Goal: Transaction & Acquisition: Book appointment/travel/reservation

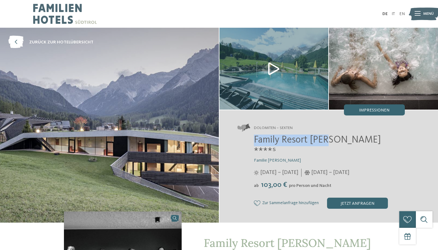
drag, startPoint x: 253, startPoint y: 140, endPoint x: 330, endPoint y: 140, distance: 76.9
click at [330, 140] on div "Family Resort Rainer ****ˢ Familie Rainer 25.05. – 12.10.2025 ab" at bounding box center [321, 171] width 168 height 74
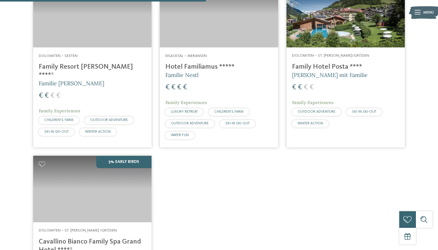
scroll to position [376, 0]
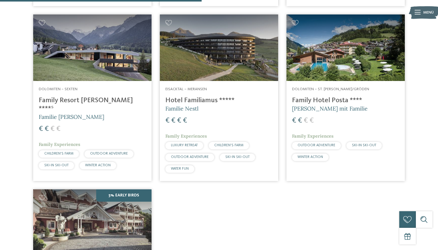
click at [305, 96] on h4 "Family Hotel Posta ****" at bounding box center [345, 100] width 107 height 8
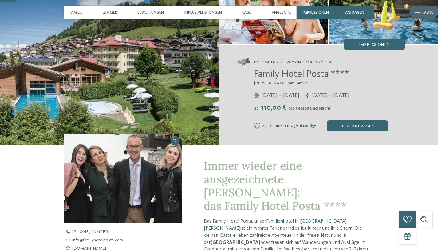
scroll to position [66, 0]
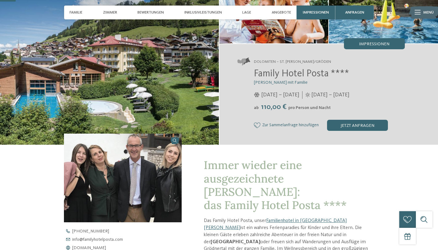
drag, startPoint x: 263, startPoint y: 106, endPoint x: 281, endPoint y: 107, distance: 18.8
click at [281, 107] on span "110,00 €" at bounding box center [273, 106] width 28 height 7
click at [292, 111] on div "ab 110,00 € pro Person und Nacht" at bounding box center [329, 107] width 151 height 9
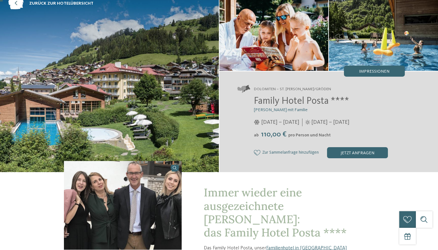
scroll to position [0, 0]
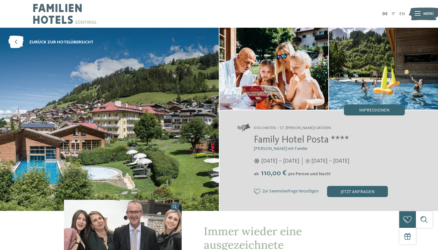
click at [254, 138] on span "Family Hotel Posta ****" at bounding box center [301, 140] width 95 height 10
drag, startPoint x: 254, startPoint y: 138, endPoint x: 89, endPoint y: 54, distance: 184.2
click at [115, 80] on div "zurück zur Hotelübersicht" at bounding box center [219, 119] width 438 height 183
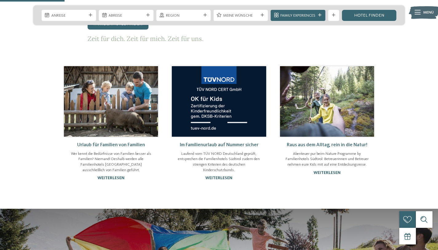
scroll to position [374, 0]
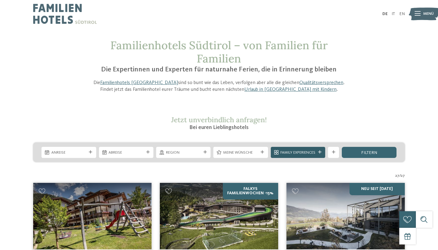
click at [294, 154] on span "Family Experiences" at bounding box center [297, 153] width 35 height 6
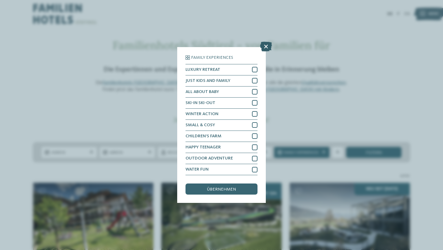
click at [264, 49] on icon at bounding box center [266, 47] width 12 height 10
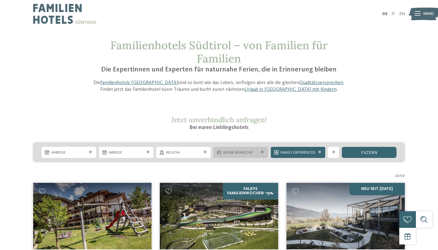
click at [255, 150] on span "Meine Wünsche" at bounding box center [240, 153] width 35 height 6
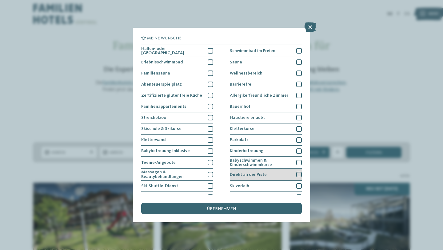
click at [273, 172] on div "Direkt an der Piste" at bounding box center [266, 174] width 72 height 12
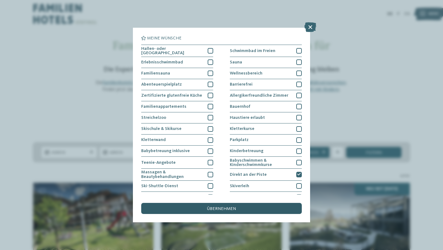
click at [258, 204] on div "übernehmen" at bounding box center [221, 208] width 160 height 11
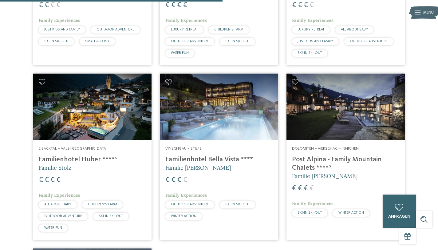
scroll to position [507, 0]
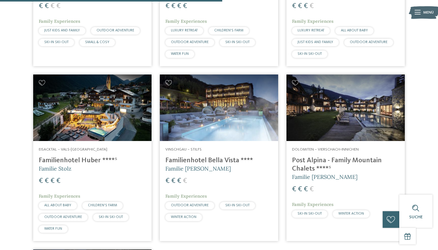
drag, startPoint x: 85, startPoint y: 156, endPoint x: 382, endPoint y: 0, distance: 335.5
click at [0, 0] on body "Kleinen Moment noch – die Webseite wird geladen … DE IT" at bounding box center [219, 123] width 438 height 1261
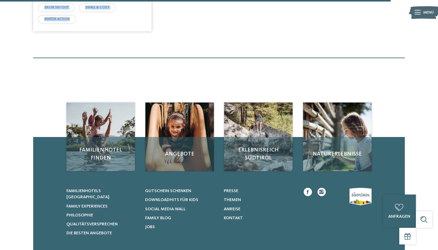
scroll to position [891, 0]
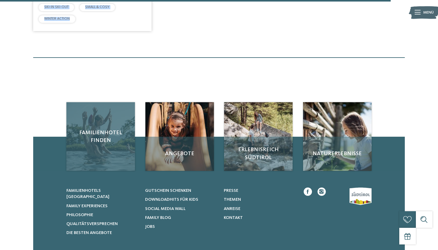
click at [91, 126] on div "Familienhotel finden" at bounding box center [100, 136] width 69 height 69
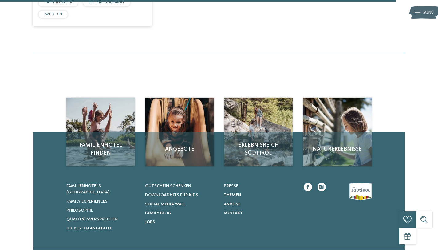
scroll to position [999, 0]
